Goal: Contribute content

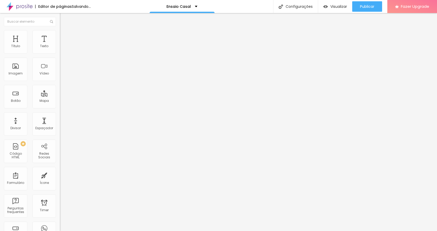
click at [60, 45] on span "Trocar imagem" at bounding box center [74, 42] width 28 height 4
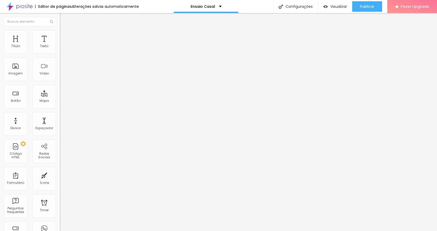
scroll to position [224, 0]
click at [60, 45] on span "Trocar imagem" at bounding box center [74, 42] width 28 height 4
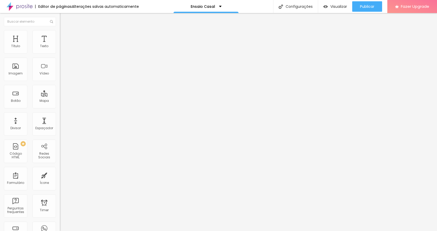
click at [60, 45] on span "Trocar imagem" at bounding box center [74, 42] width 28 height 4
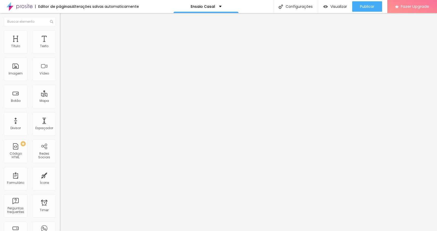
scroll to position [230, 0]
click at [60, 45] on span "Trocar imagem" at bounding box center [74, 42] width 28 height 4
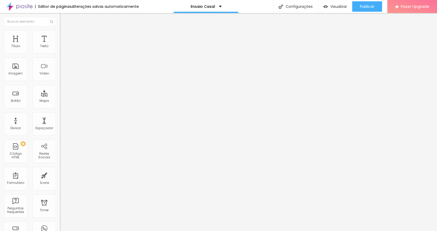
click at [60, 45] on span "Trocar imagem" at bounding box center [74, 42] width 28 height 4
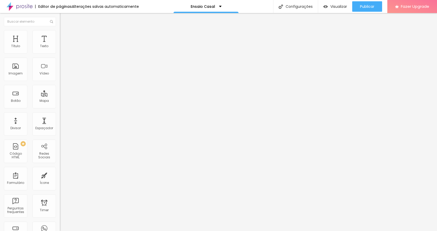
scroll to position [233, 0]
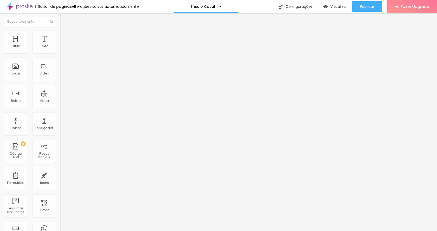
scroll to position [0, 0]
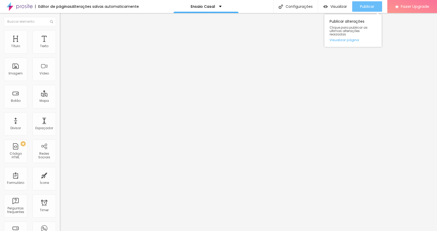
click at [364, 3] on div "Publicar" at bounding box center [367, 6] width 14 height 10
click at [368, 8] on span "Publicar" at bounding box center [367, 6] width 14 height 4
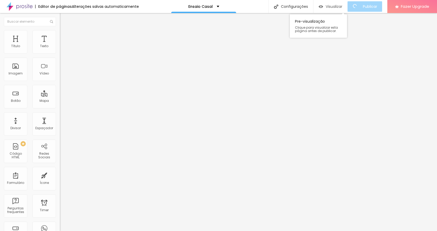
click at [336, 6] on span "Visualizar" at bounding box center [334, 6] width 17 height 4
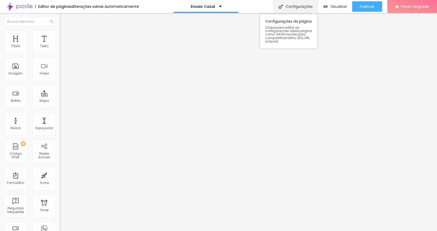
click at [291, 9] on div "Configurações" at bounding box center [295, 6] width 45 height 13
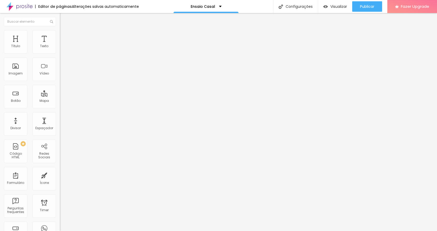
drag, startPoint x: 167, startPoint y: 92, endPoint x: 249, endPoint y: 94, distance: 82.0
copy form "[URL][DOMAIN_NAME]"
